Goal: Information Seeking & Learning: Learn about a topic

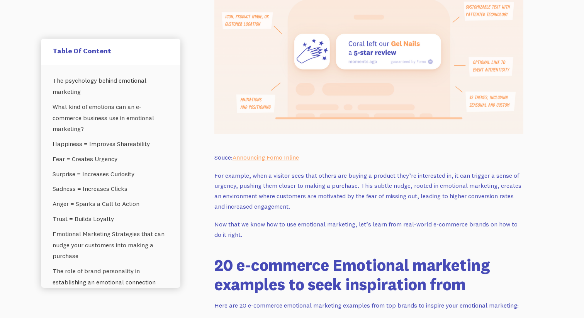
scroll to position [3519, 0]
